Goal: Entertainment & Leisure: Consume media (video, audio)

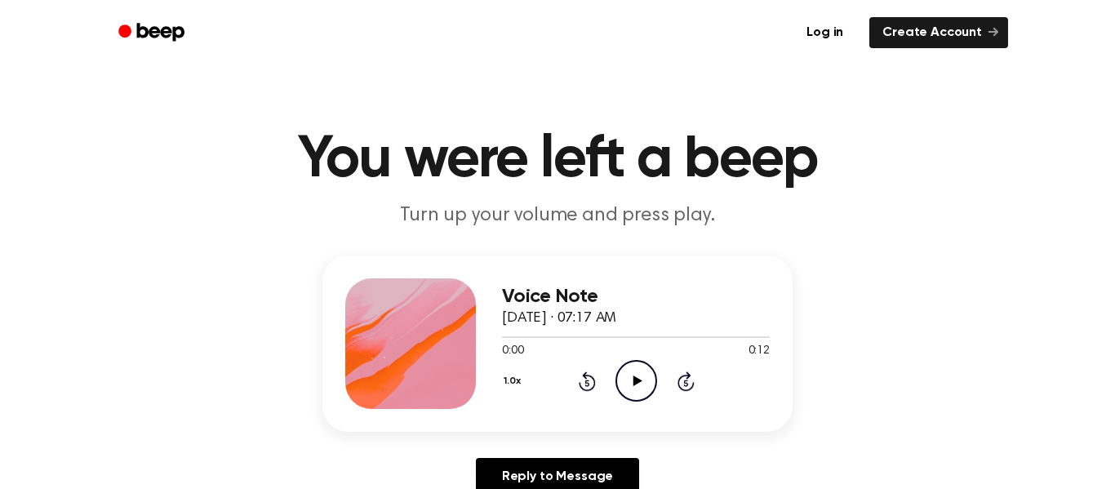
click at [623, 367] on icon "Play Audio" at bounding box center [637, 381] width 42 height 42
click at [640, 374] on icon "Pause Audio" at bounding box center [637, 381] width 42 height 42
click at [639, 381] on icon at bounding box center [637, 381] width 9 height 11
click at [636, 383] on icon at bounding box center [637, 381] width 9 height 11
click at [622, 385] on icon "Play Audio" at bounding box center [637, 381] width 42 height 42
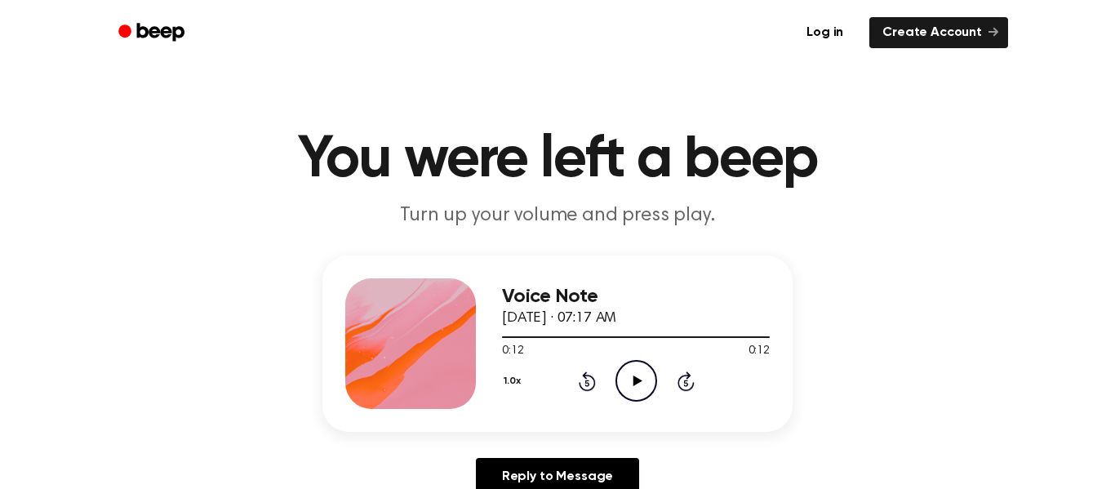
click at [634, 393] on icon "Play Audio" at bounding box center [637, 381] width 42 height 42
click at [634, 393] on icon "Pause Audio" at bounding box center [637, 381] width 42 height 42
click at [630, 376] on icon "Play Audio" at bounding box center [637, 381] width 42 height 42
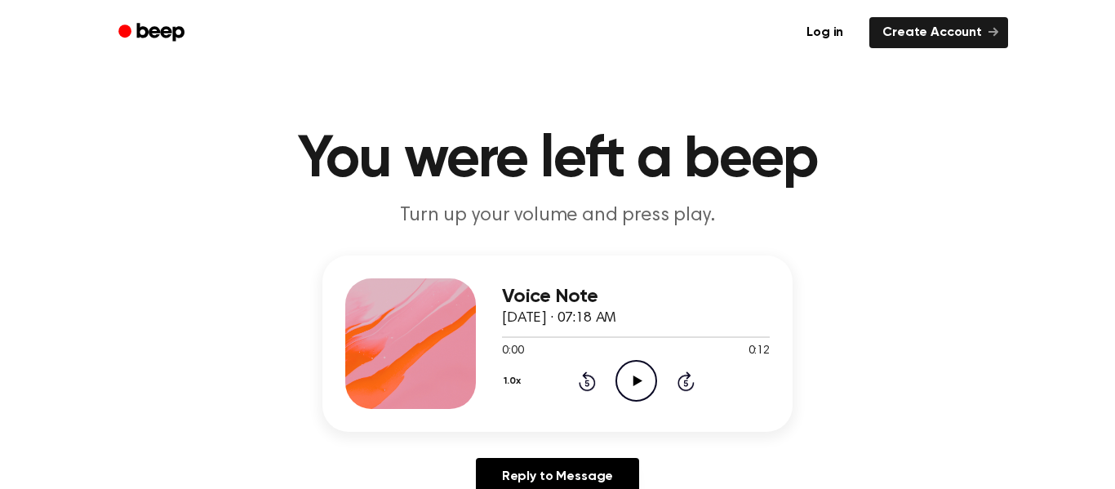
click at [644, 389] on icon "Play Audio" at bounding box center [637, 381] width 42 height 42
click at [633, 376] on icon "Play Audio" at bounding box center [637, 381] width 42 height 42
click at [644, 378] on icon "Play Audio" at bounding box center [637, 381] width 42 height 42
click at [633, 380] on icon at bounding box center [637, 381] width 9 height 11
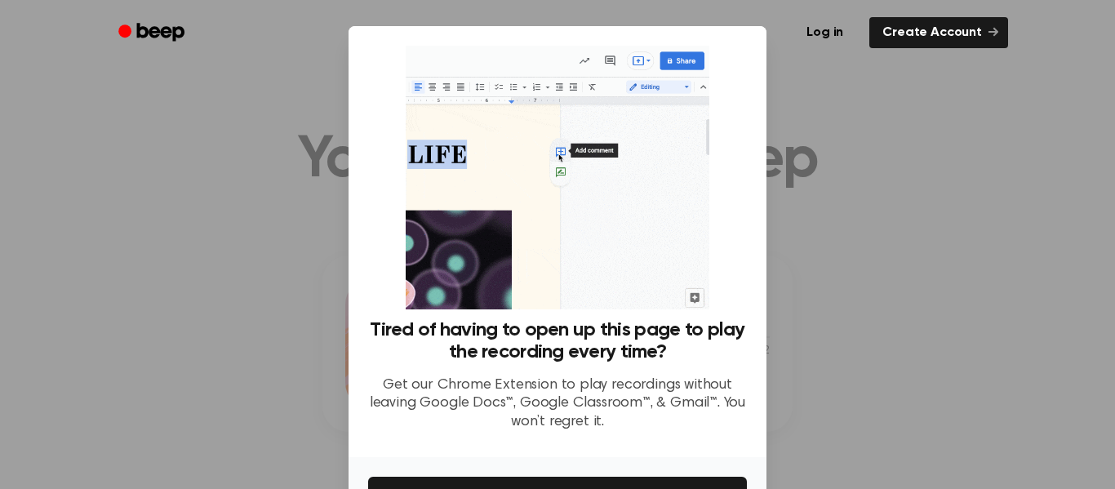
click at [987, 240] on div at bounding box center [557, 244] width 1115 height 489
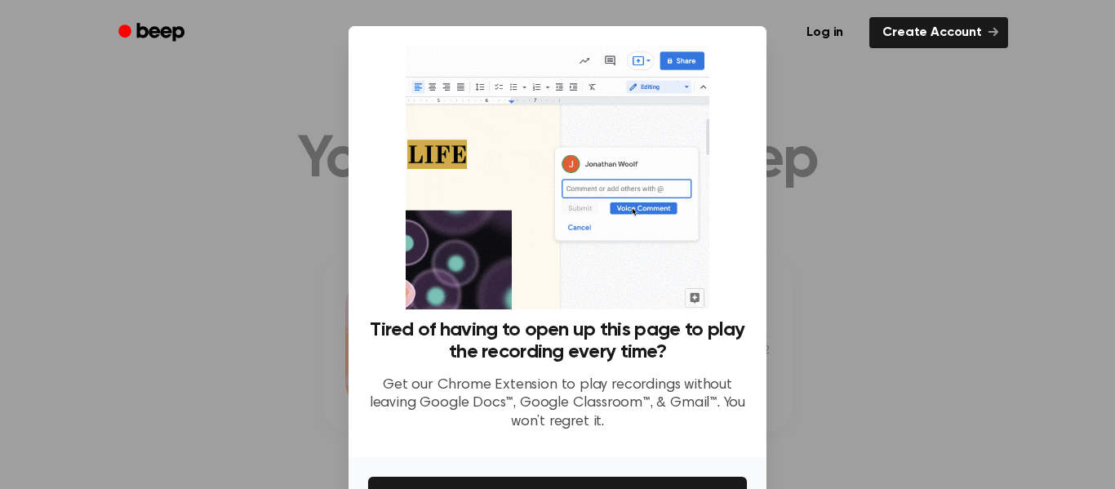
click at [888, 137] on div at bounding box center [557, 244] width 1115 height 489
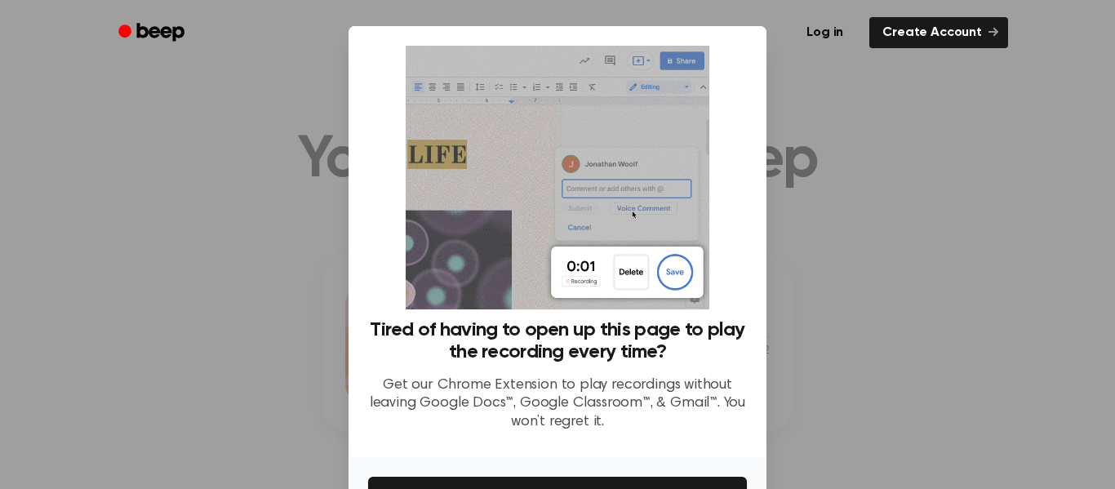
click at [680, 279] on img at bounding box center [557, 178] width 303 height 264
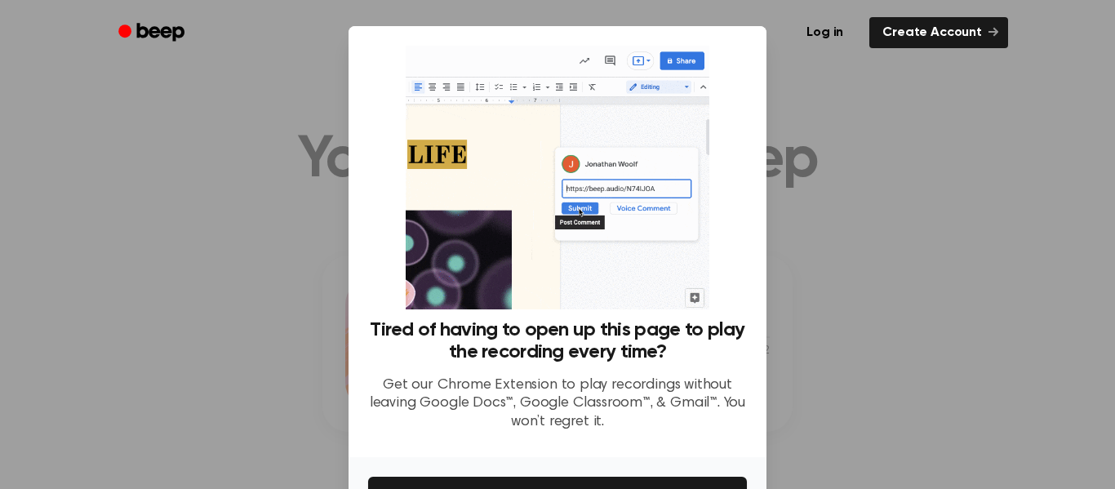
click at [560, 322] on h3 "Tired of having to open up this page to play the recording every time?" at bounding box center [557, 341] width 379 height 44
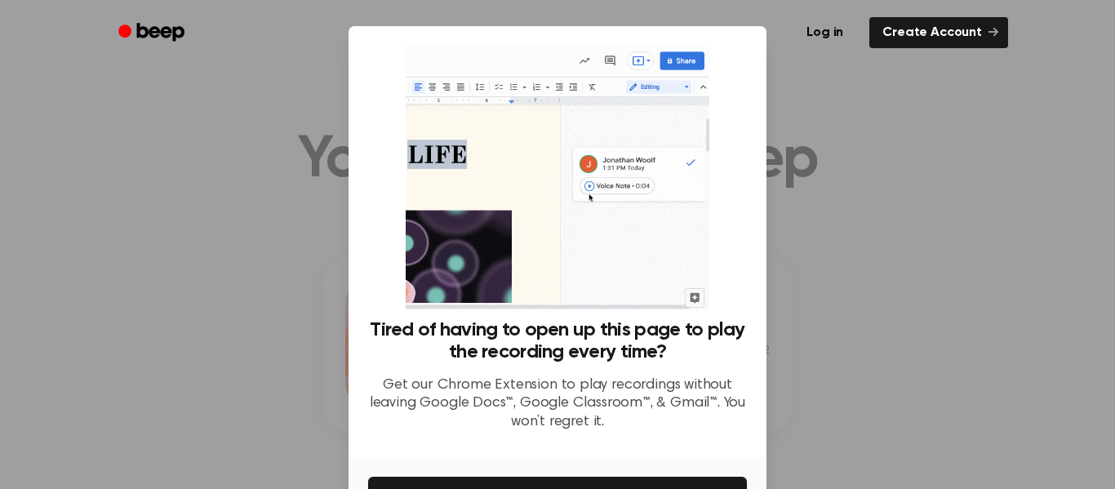
click at [237, 349] on div at bounding box center [557, 244] width 1115 height 489
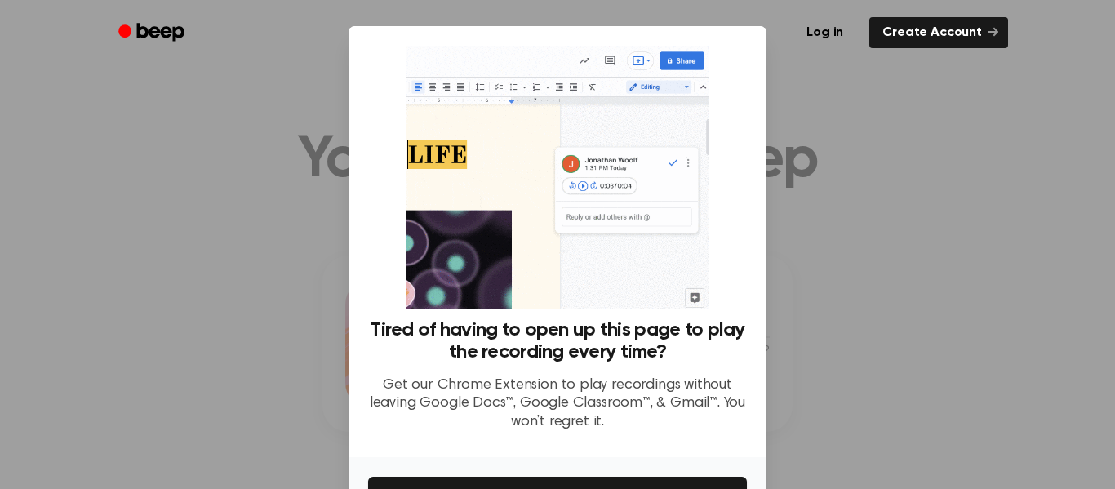
click at [237, 349] on div at bounding box center [557, 244] width 1115 height 489
click at [228, 345] on div at bounding box center [557, 244] width 1115 height 489
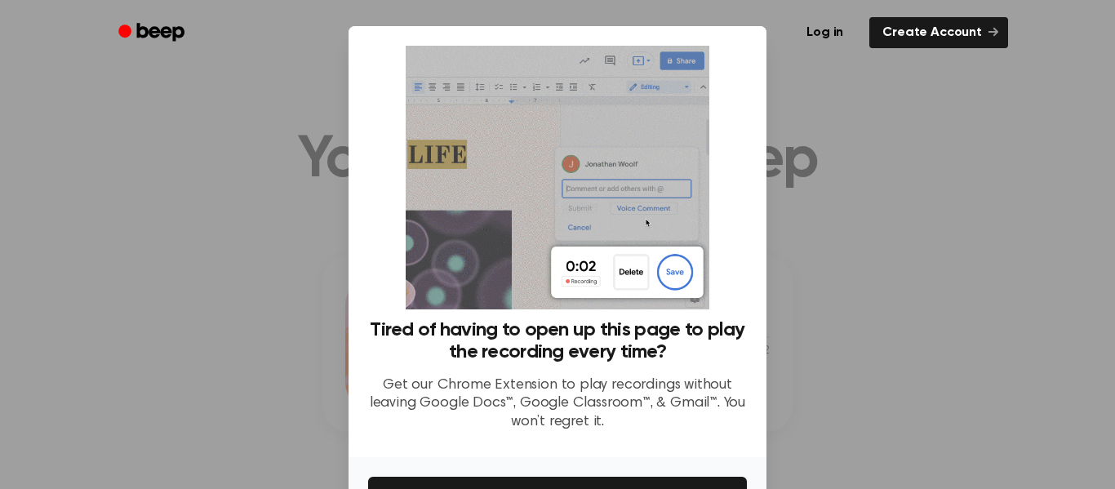
click at [228, 345] on div at bounding box center [557, 244] width 1115 height 489
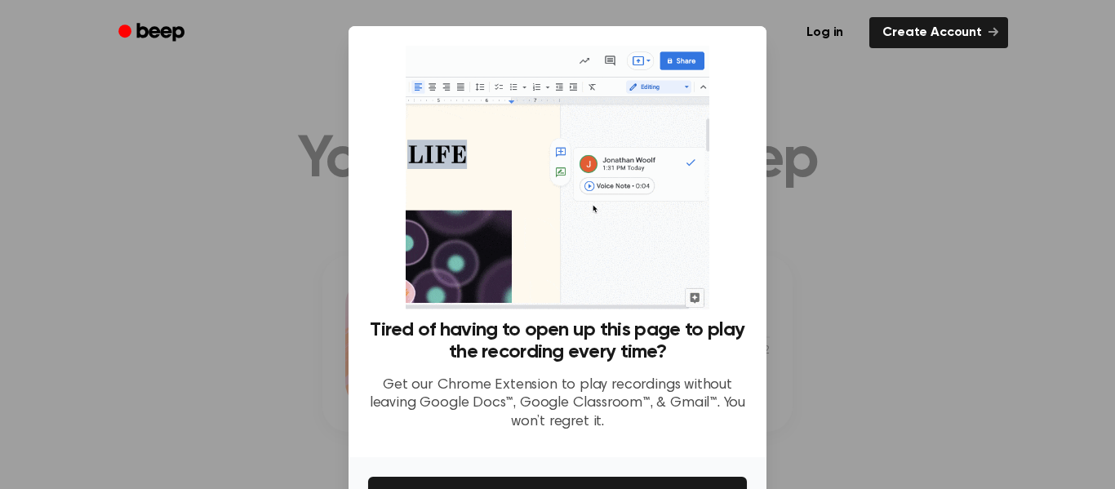
click at [228, 345] on div at bounding box center [557, 244] width 1115 height 489
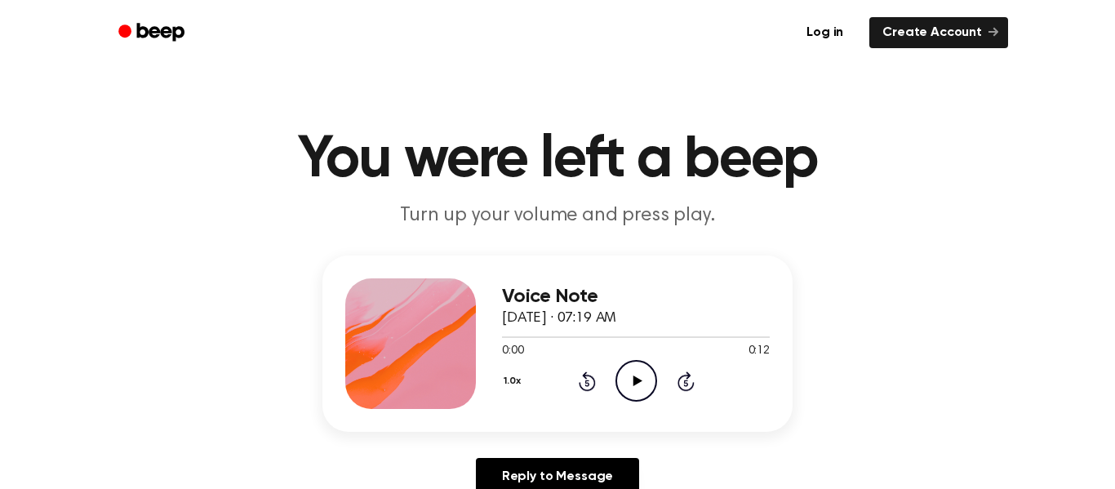
click at [634, 397] on icon "Play Audio" at bounding box center [637, 381] width 42 height 42
click at [649, 375] on icon "Play Audio" at bounding box center [637, 381] width 42 height 42
click at [645, 373] on icon "Play Audio" at bounding box center [637, 381] width 42 height 42
click at [635, 387] on icon "Play Audio" at bounding box center [637, 381] width 42 height 42
click at [646, 380] on icon "Play Audio" at bounding box center [637, 381] width 42 height 42
